Goal: Transaction & Acquisition: Purchase product/service

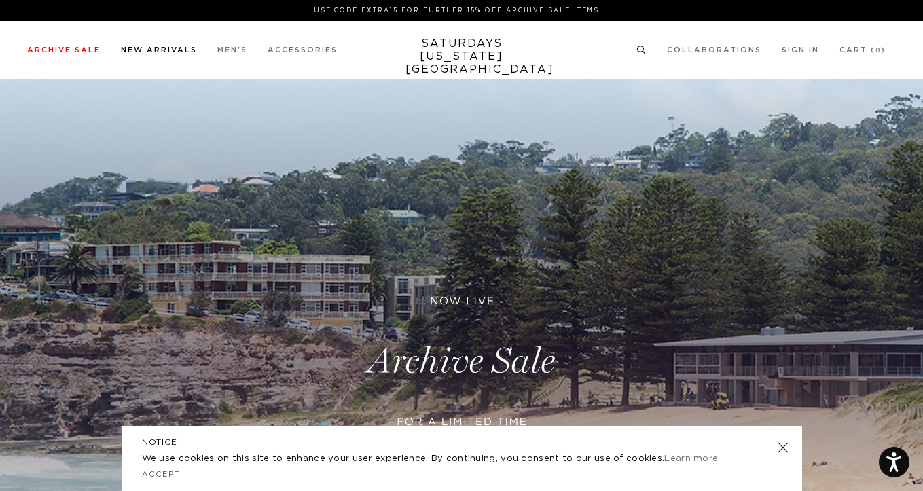
click at [128, 48] on link "New Arrivals" at bounding box center [159, 49] width 76 height 7
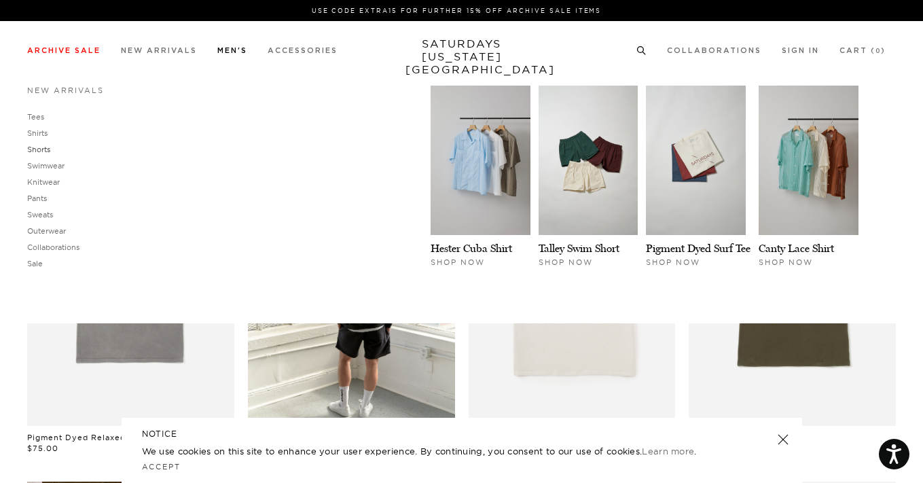
click at [36, 147] on link "Shorts" at bounding box center [38, 150] width 23 height 10
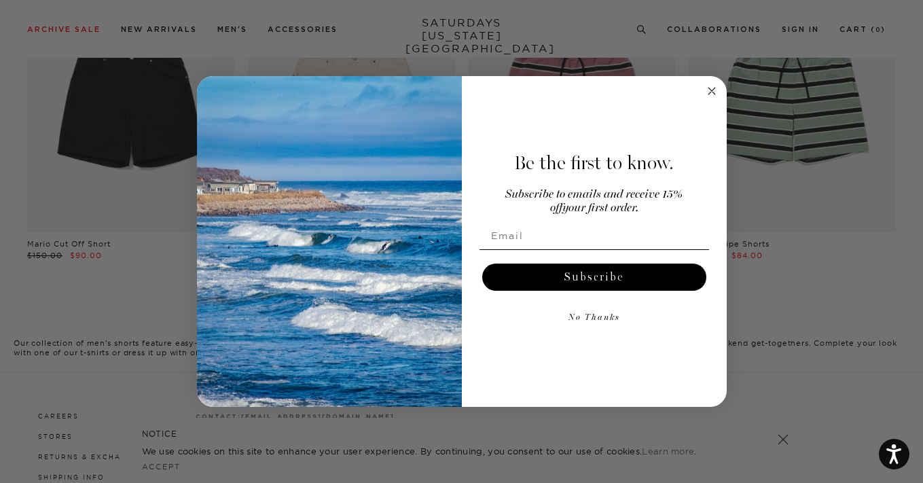
scroll to position [489, 0]
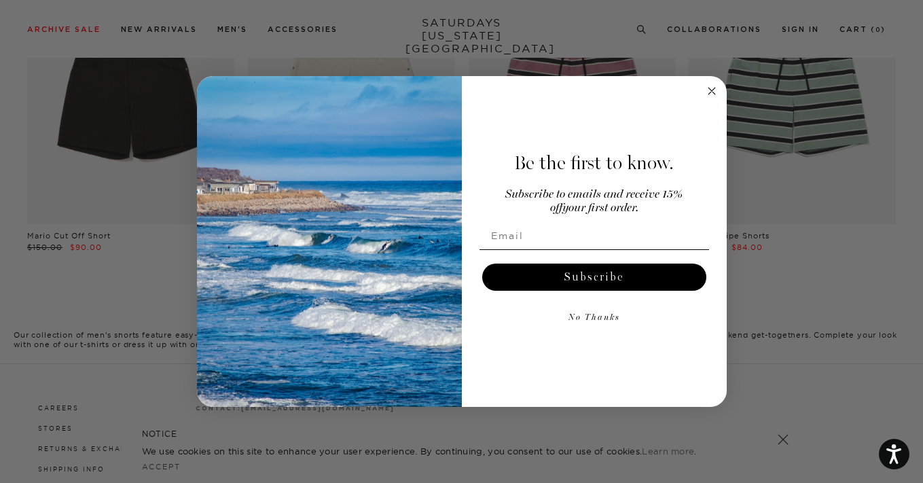
click at [711, 93] on circle "Close dialog" at bounding box center [711, 91] width 16 height 16
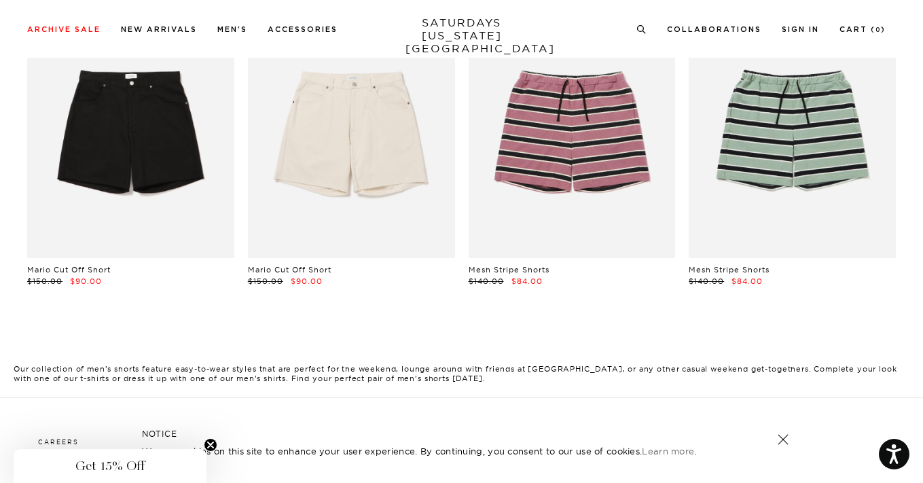
scroll to position [398, 0]
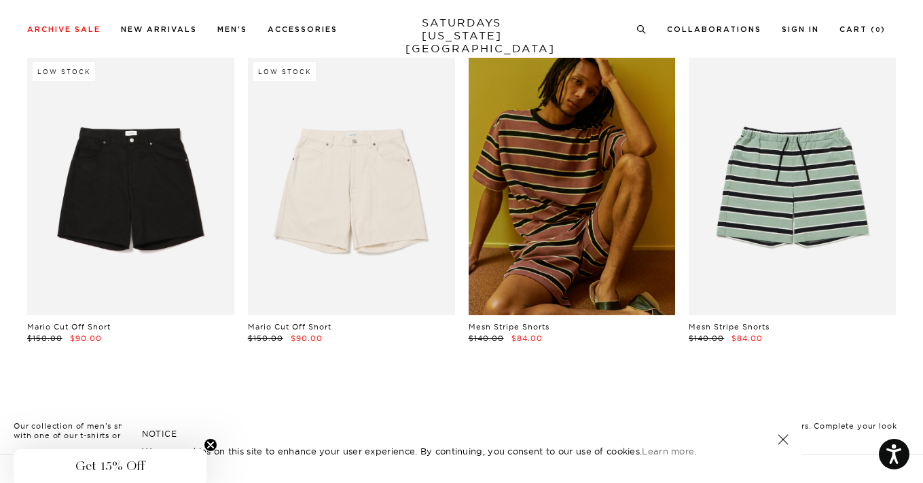
click at [589, 134] on link at bounding box center [571, 185] width 207 height 259
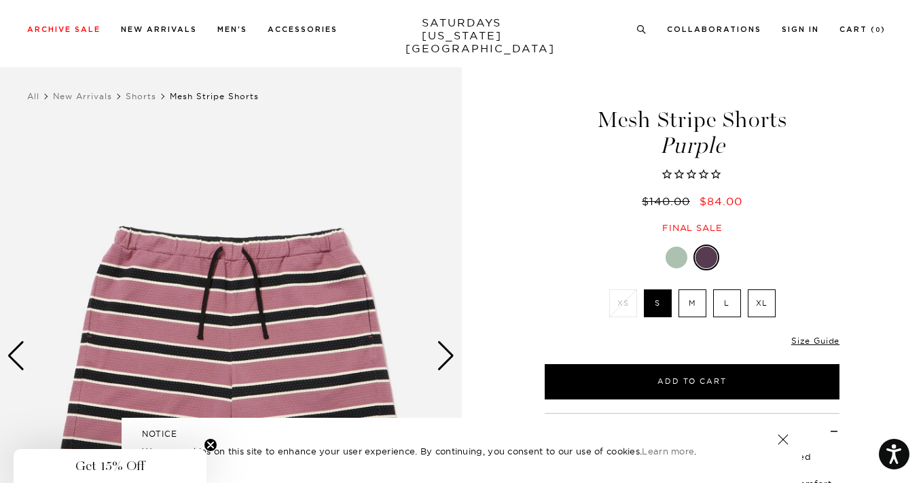
scroll to position [1, 0]
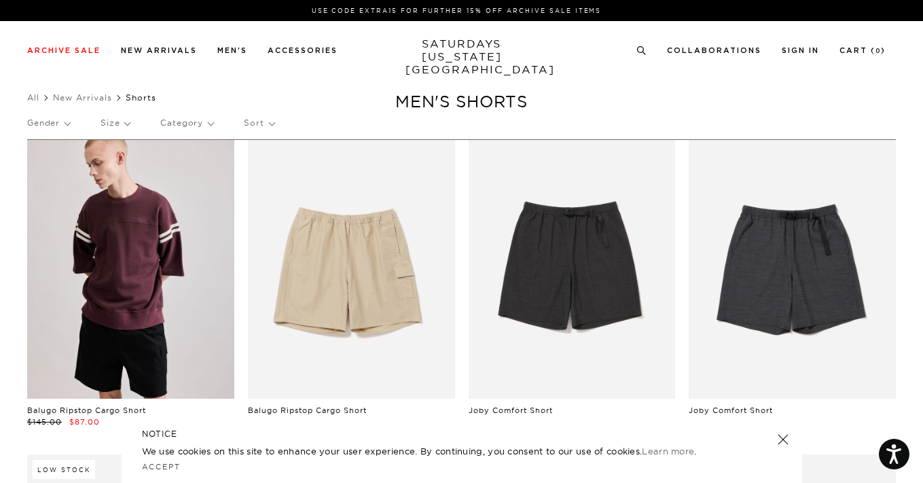
click at [152, 245] on link at bounding box center [130, 269] width 207 height 259
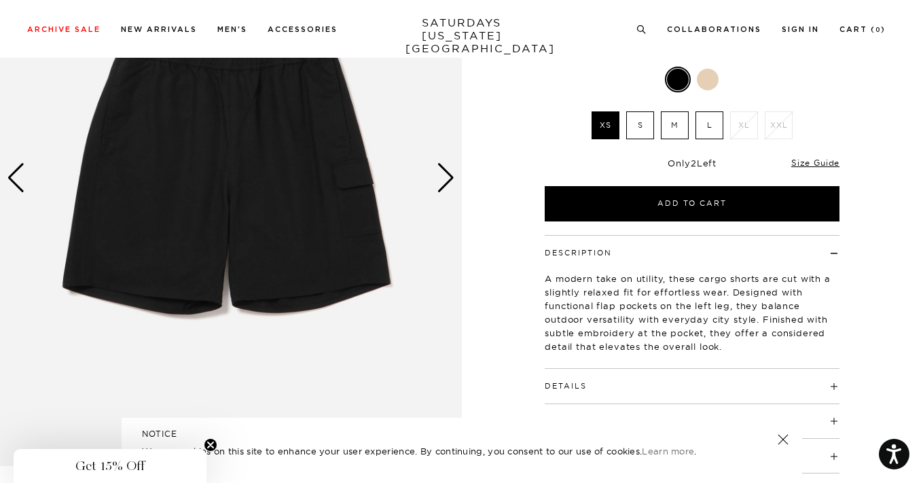
scroll to position [306, 0]
